Goal: Information Seeking & Learning: Learn about a topic

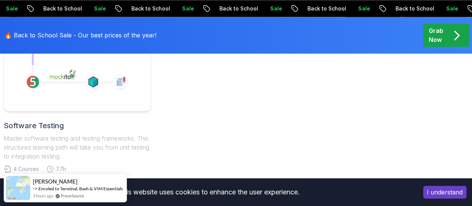
scroll to position [597, 0]
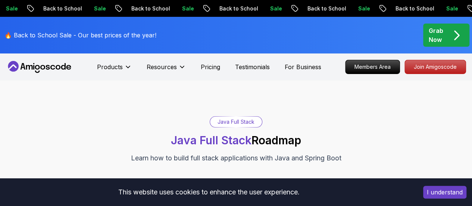
click at [440, 199] on div "I understand" at bounding box center [445, 192] width 54 height 24
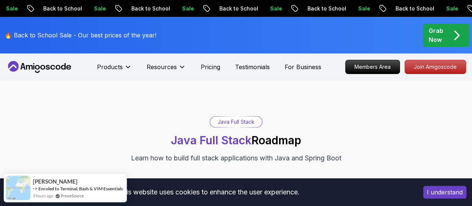
click at [435, 192] on button "I understand" at bounding box center [444, 192] width 43 height 13
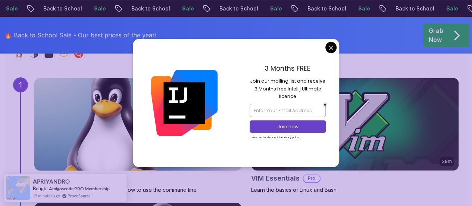
scroll to position [523, 0]
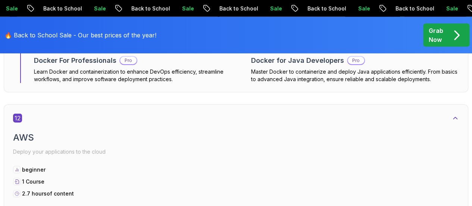
scroll to position [3919, 0]
